Goal: Task Accomplishment & Management: Use online tool/utility

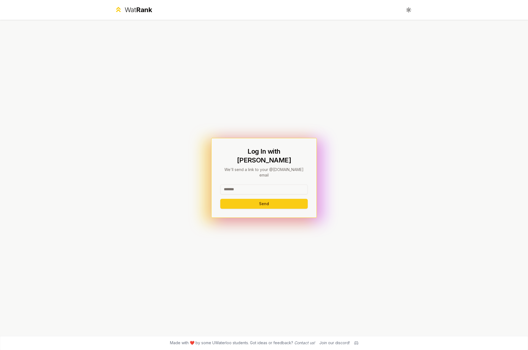
click at [278, 184] on input at bounding box center [264, 189] width 88 height 10
type input "********"
click at [233, 199] on button "Send" at bounding box center [264, 204] width 88 height 10
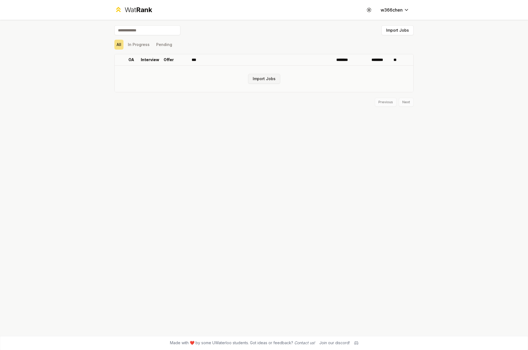
click at [267, 78] on button "Import Jobs" at bounding box center [264, 79] width 32 height 10
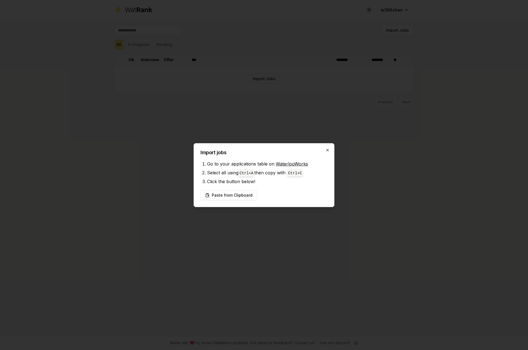
click at [329, 147] on div "Import jobs Go to your applications table on WaterlooWorks Select all using Ctr…" at bounding box center [264, 175] width 141 height 64
click at [329, 148] on icon "button" at bounding box center [328, 150] width 4 height 4
